Goal: Navigation & Orientation: Find specific page/section

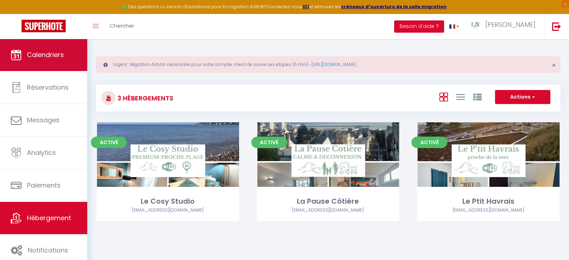
click at [53, 57] on span "Calendriers" at bounding box center [45, 54] width 37 height 9
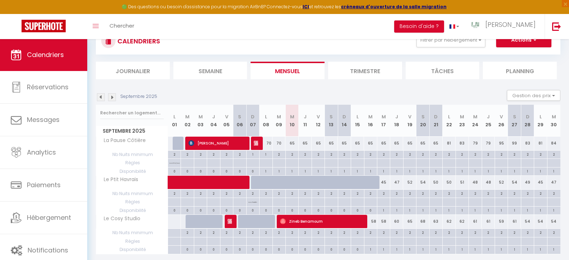
scroll to position [79, 0]
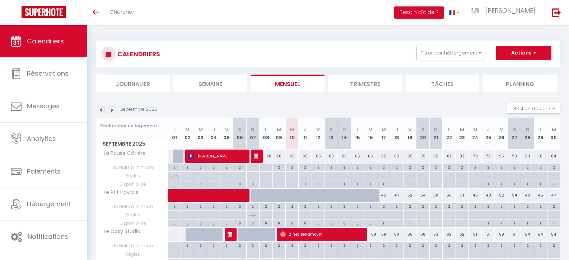
click at [43, 40] on span "Calendriers" at bounding box center [45, 41] width 37 height 9
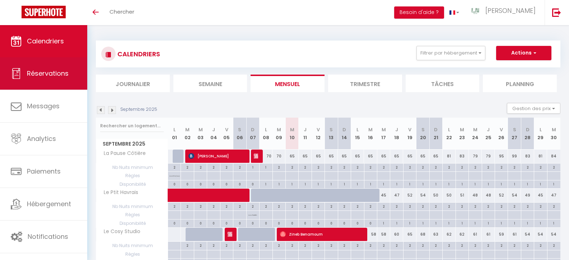
click at [46, 78] on link "Réservations" at bounding box center [43, 73] width 87 height 32
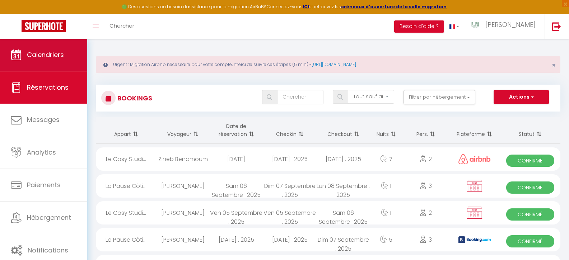
click at [50, 48] on link "Calendriers" at bounding box center [43, 55] width 87 height 32
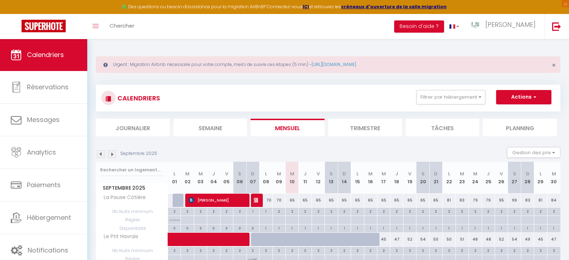
scroll to position [79, 0]
